Goal: Use online tool/utility: Utilize a website feature to perform a specific function

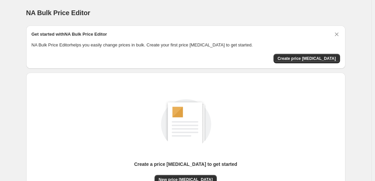
scroll to position [71, 0]
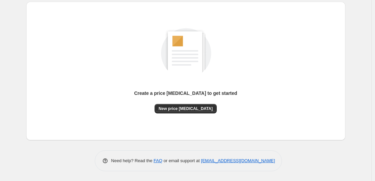
click at [187, 132] on div "Create a price [MEDICAL_DATA] to get started New price [MEDICAL_DATA]" at bounding box center [186, 71] width 308 height 128
click at [187, 108] on span "New price [MEDICAL_DATA]" at bounding box center [186, 108] width 54 height 5
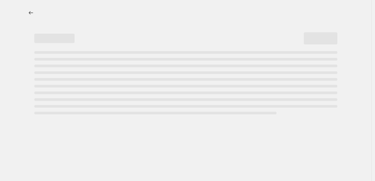
select select "percentage"
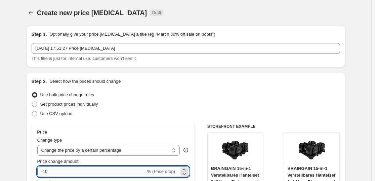
click at [80, 170] on input "-10" at bounding box center [91, 171] width 109 height 11
type input "-1"
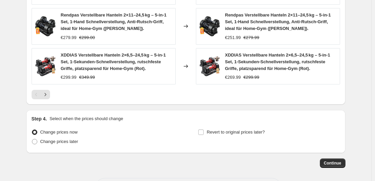
scroll to position [549, 0]
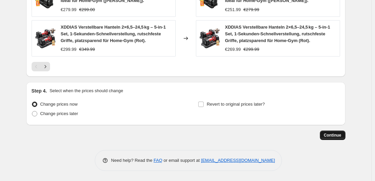
type input "-35"
click at [337, 133] on span "Continue" at bounding box center [332, 134] width 17 height 5
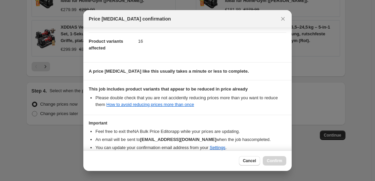
scroll to position [102, 0]
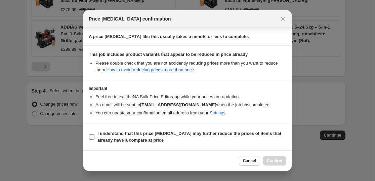
click at [121, 132] on b "I understand that this price [MEDICAL_DATA] may further reduce the prices of it…" at bounding box center [189, 137] width 184 height 12
click at [210, 122] on section "Important Feel free to exit the NA Bulk Price Editor app while your prices are …" at bounding box center [187, 101] width 208 height 42
drag, startPoint x: 216, startPoint y: 133, endPoint x: 225, endPoint y: 139, distance: 11.0
click at [216, 134] on b "I understand that this price [MEDICAL_DATA] may further reduce the prices of it…" at bounding box center [189, 137] width 184 height 12
click at [94, 134] on input "I understand that this price [MEDICAL_DATA] may further reduce the prices of it…" at bounding box center [91, 136] width 5 height 5
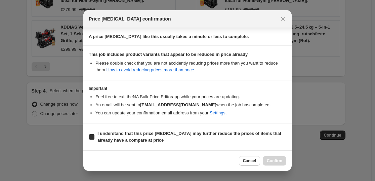
checkbox input "true"
click at [278, 161] on span "Confirm" at bounding box center [274, 160] width 15 height 5
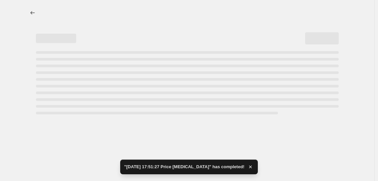
select select "percentage"
